Goal: Information Seeking & Learning: Learn about a topic

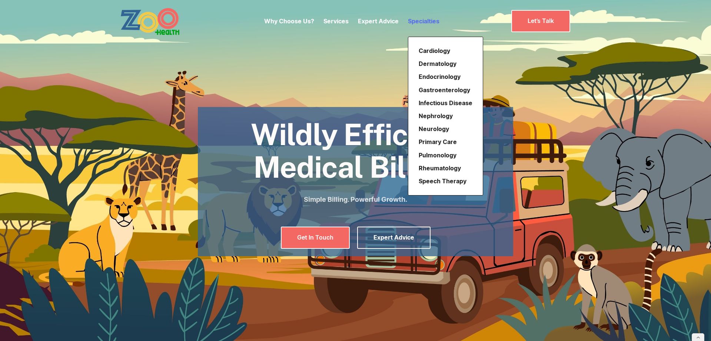
click at [418, 23] on link "Specialties" at bounding box center [424, 20] width 32 height 7
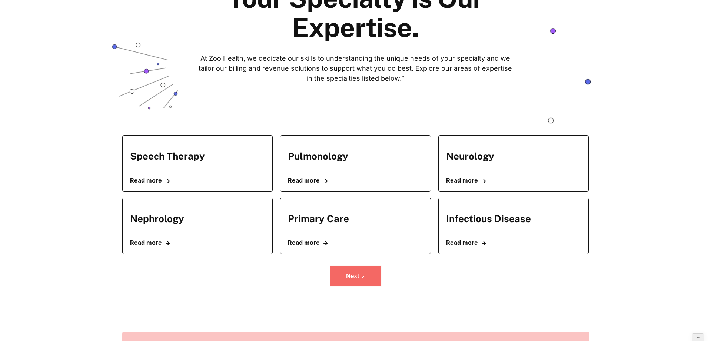
scroll to position [94, 0]
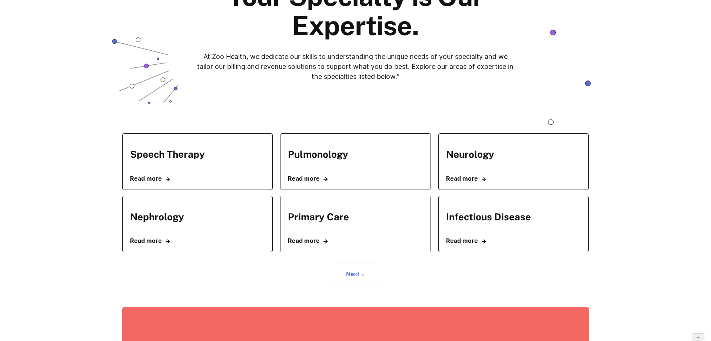
click at [363, 274] on icon "Next Page" at bounding box center [362, 274] width 1 height 3
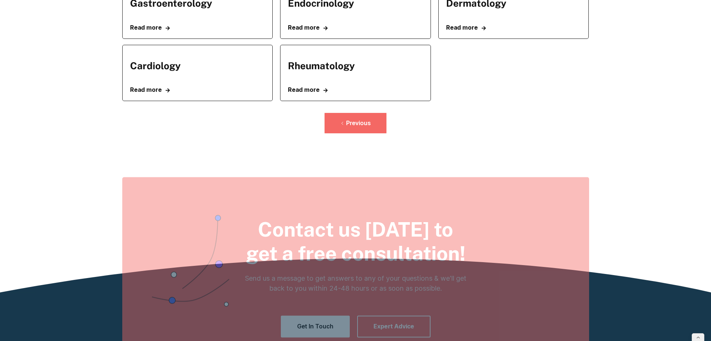
scroll to position [266, 0]
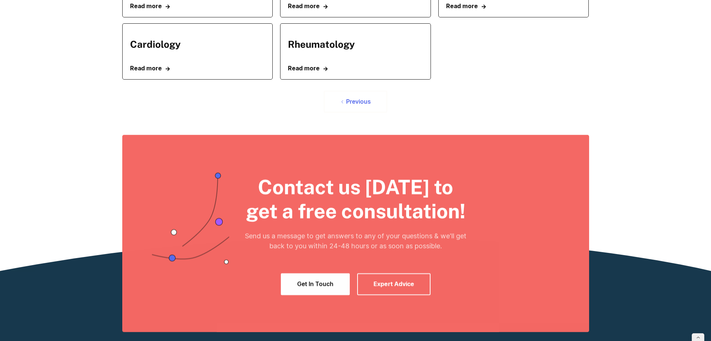
click at [343, 102] on icon "Previous Page" at bounding box center [342, 102] width 4 height 4
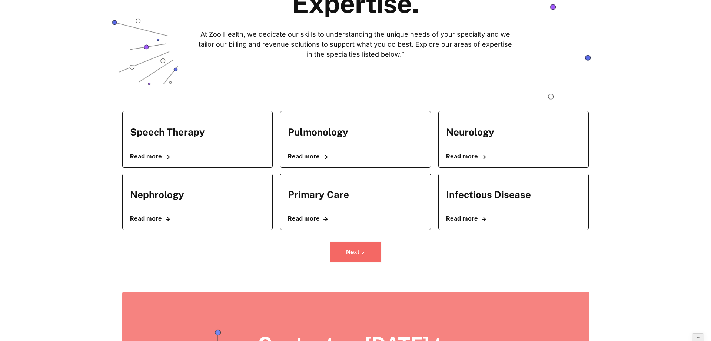
scroll to position [116, 0]
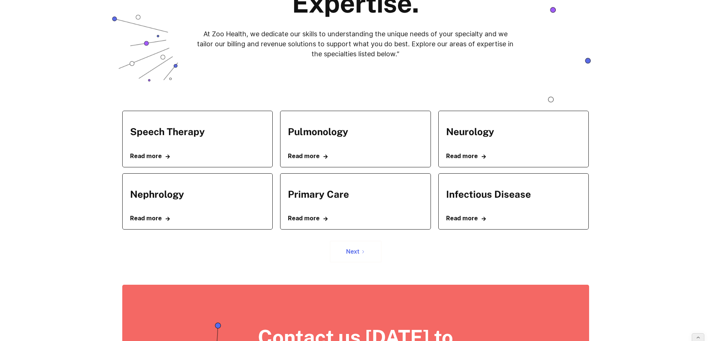
click at [364, 251] on icon "Next Page" at bounding box center [363, 252] width 4 height 4
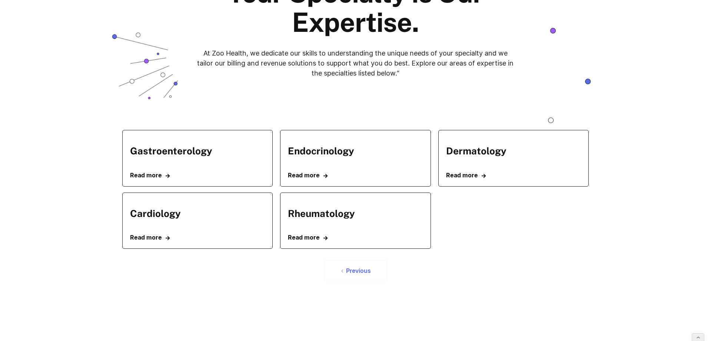
scroll to position [115, 0]
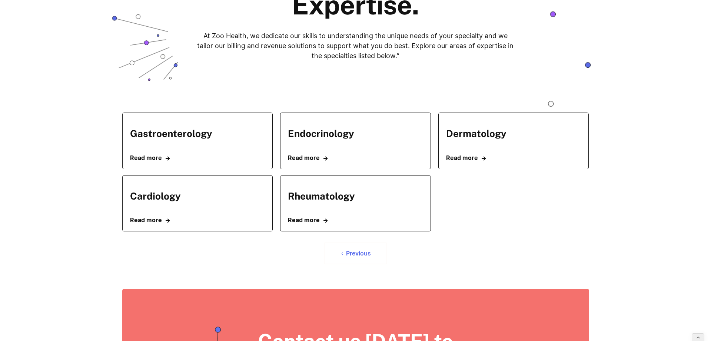
click at [356, 253] on div "Previous" at bounding box center [358, 253] width 25 height 7
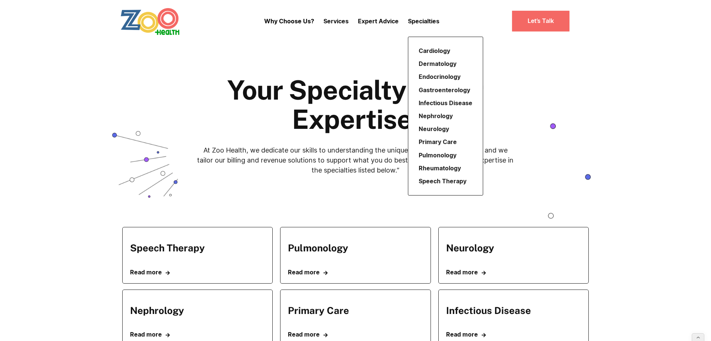
click at [427, 16] on div "Specialties" at bounding box center [424, 21] width 32 height 31
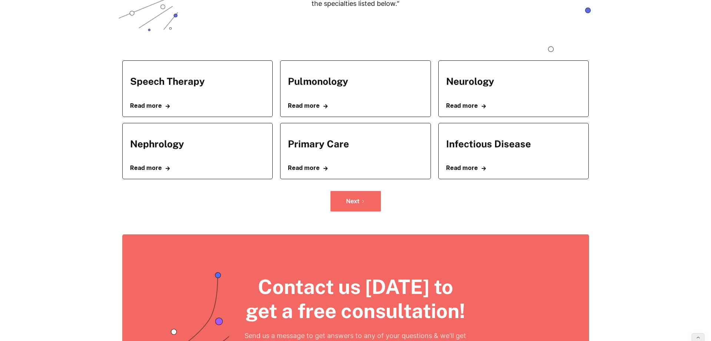
scroll to position [179, 0]
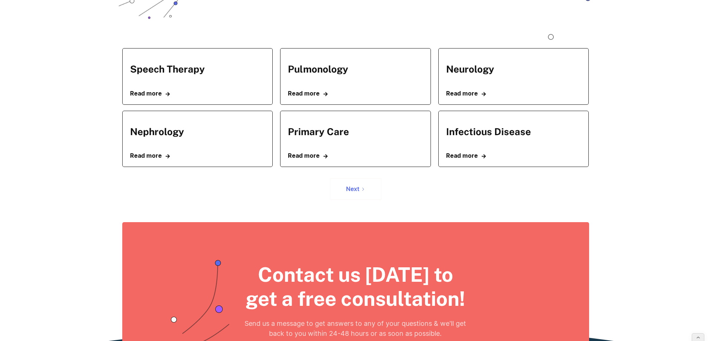
click at [358, 190] on div "Next" at bounding box center [352, 189] width 13 height 7
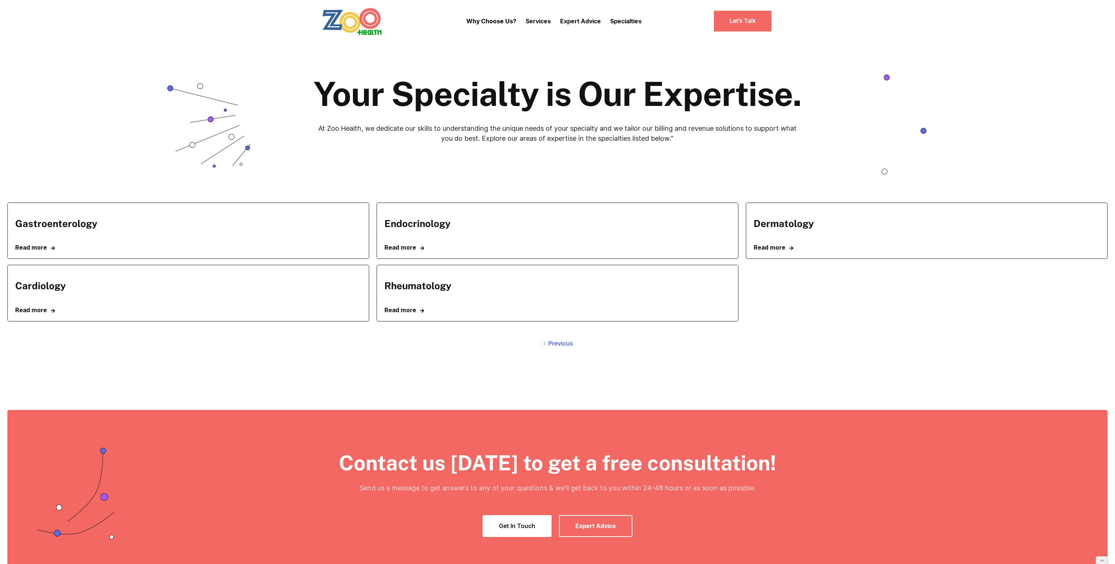
click at [561, 341] on div "Previous" at bounding box center [560, 343] width 25 height 7
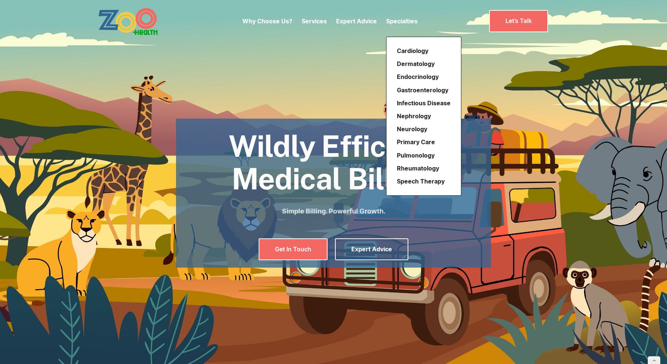
click at [397, 16] on div "Specialties" at bounding box center [402, 21] width 32 height 31
click at [404, 17] on link "Specialties" at bounding box center [402, 20] width 32 height 7
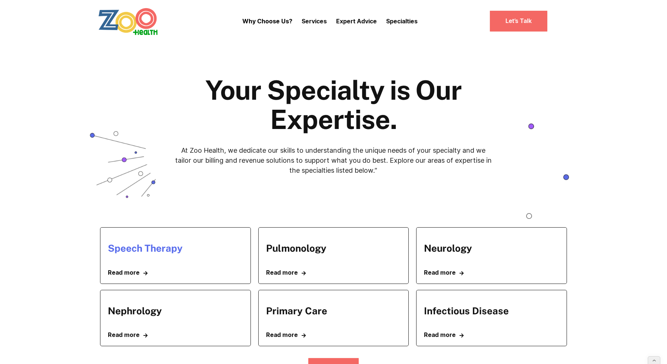
click at [165, 243] on h5 "Speech Therapy" at bounding box center [145, 247] width 75 height 11
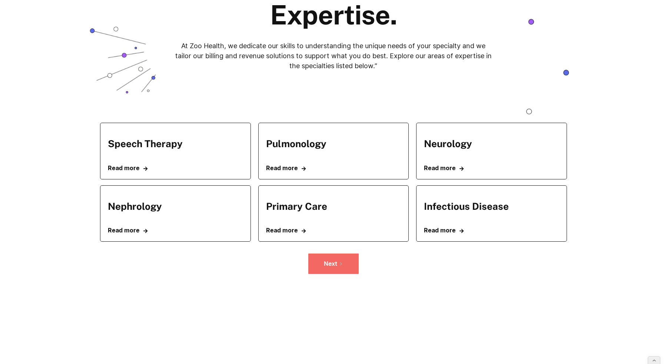
scroll to position [108, 0]
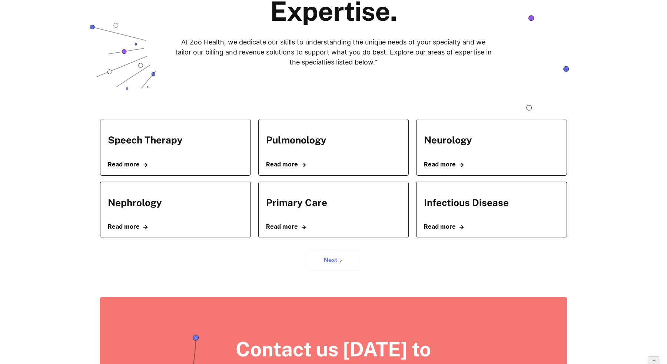
click at [330, 263] on div "Next" at bounding box center [330, 259] width 13 height 7
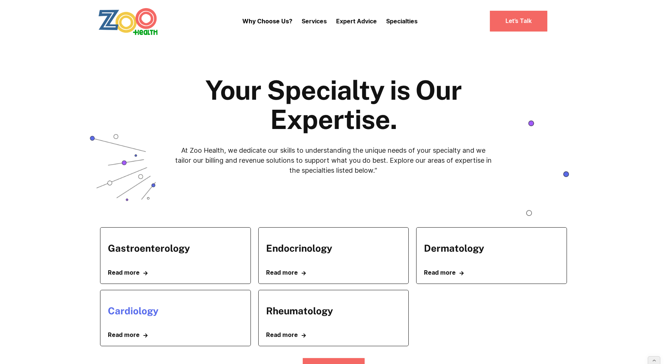
click at [146, 313] on h5 "Cardiology" at bounding box center [133, 310] width 51 height 11
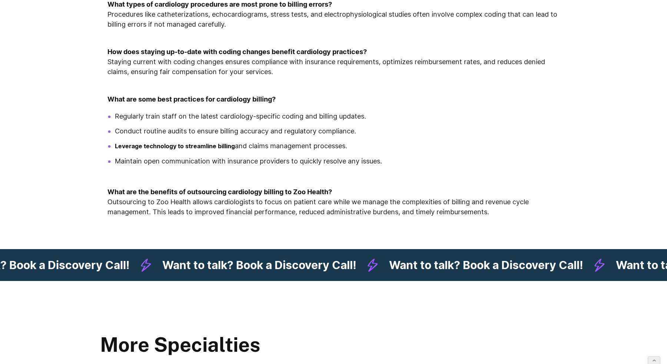
scroll to position [1359, 0]
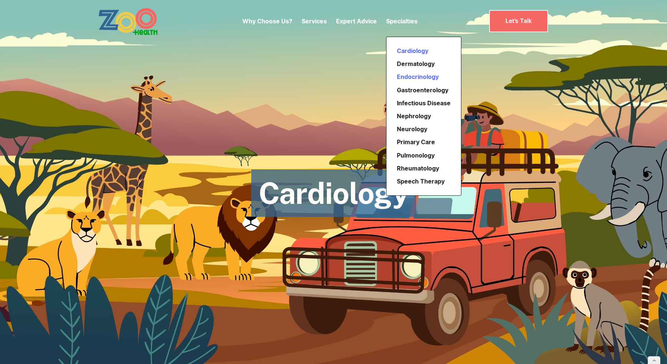
click at [411, 75] on link "Endocrinology" at bounding box center [424, 76] width 60 height 13
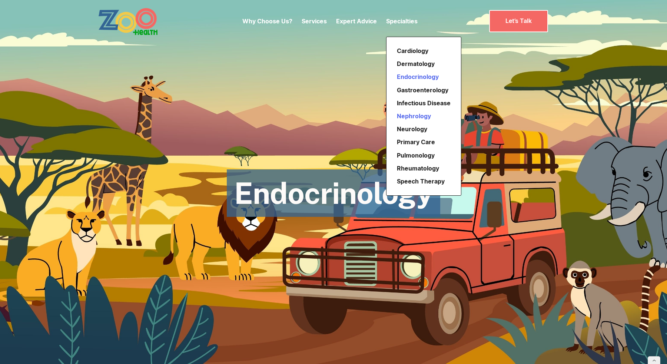
click at [414, 115] on link "Nephrology" at bounding box center [424, 116] width 60 height 13
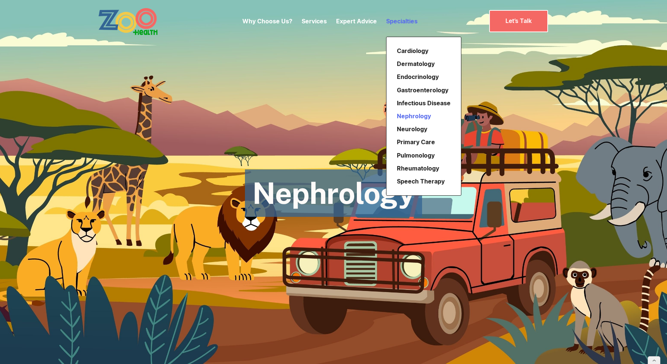
click at [401, 21] on link "Specialties" at bounding box center [402, 20] width 32 height 7
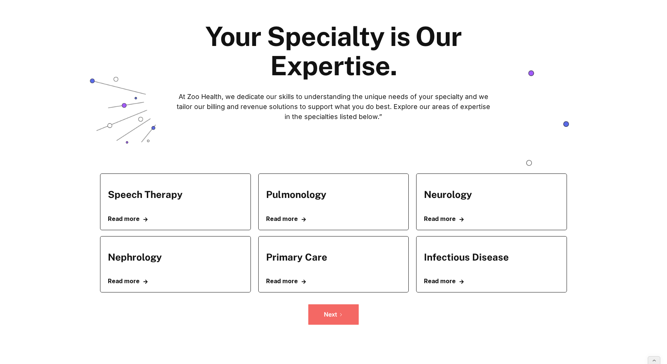
scroll to position [77, 0]
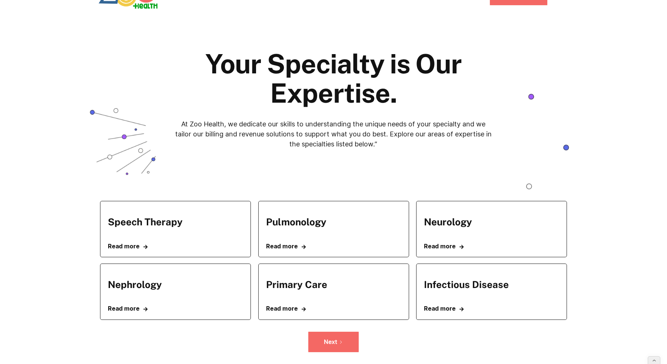
scroll to position [27, 0]
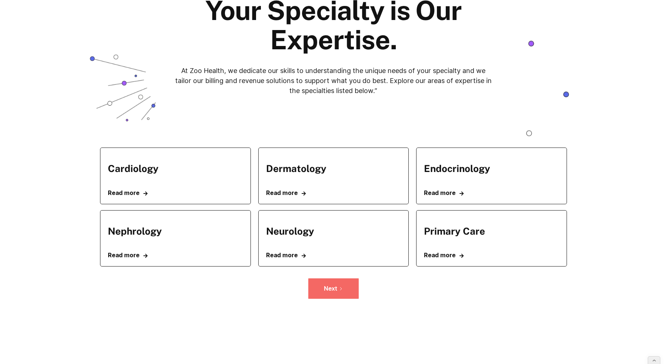
scroll to position [89, 0]
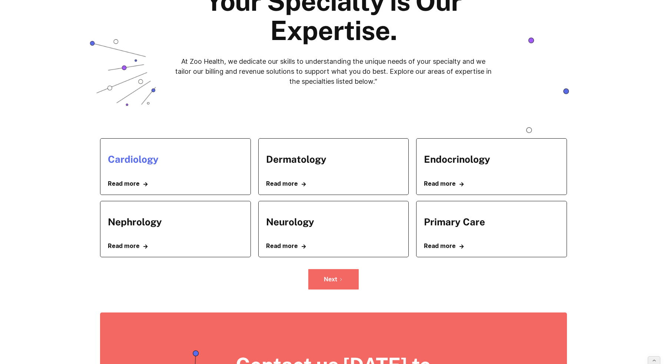
click at [138, 159] on h5 "Cardiology" at bounding box center [133, 158] width 51 height 11
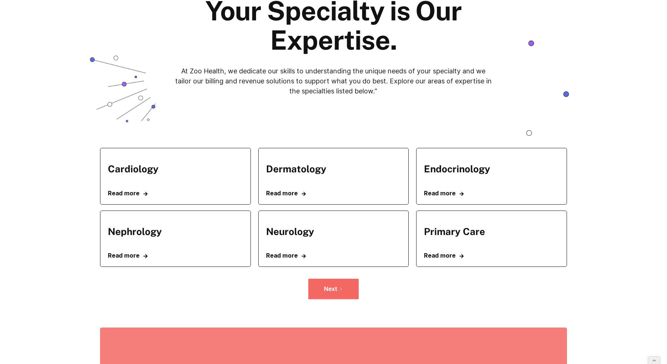
scroll to position [80, 0]
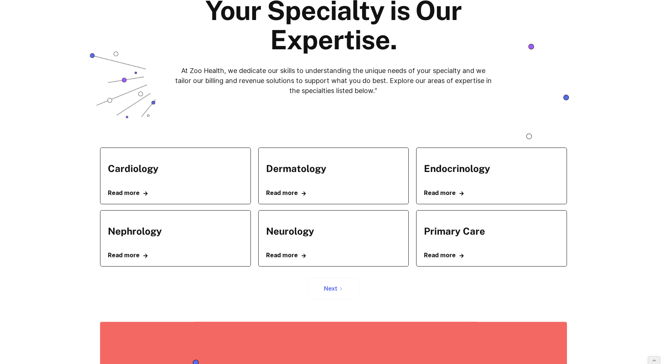
click at [322, 292] on link "Next" at bounding box center [334, 289] width 52 height 22
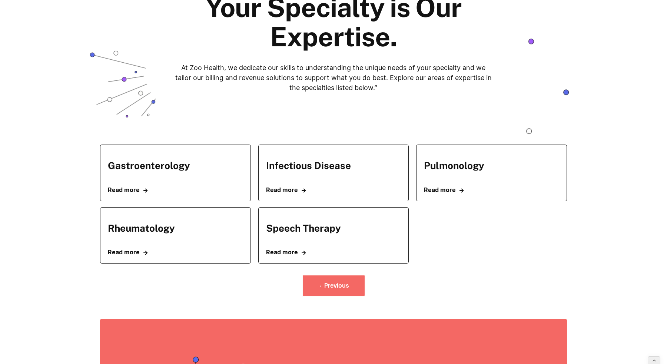
scroll to position [85, 0]
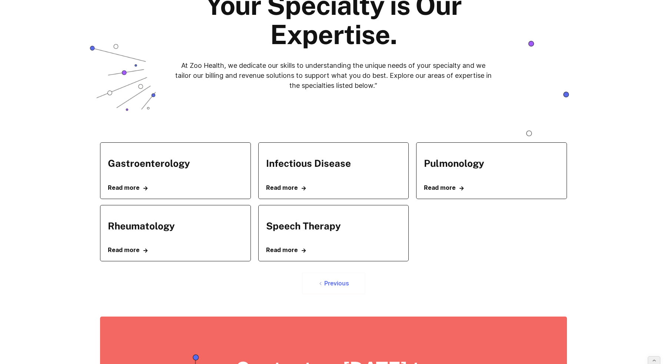
click at [331, 290] on link "Previous" at bounding box center [333, 283] width 63 height 22
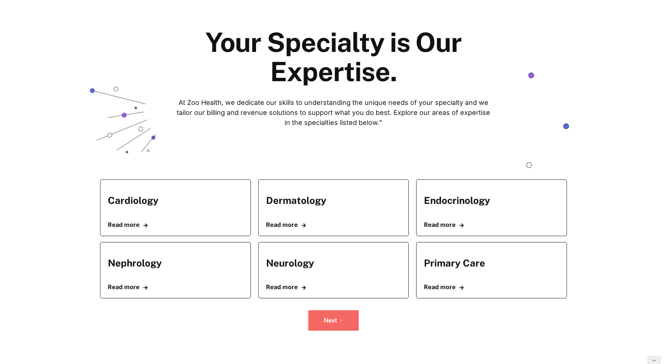
scroll to position [49, 0]
